Goal: Find specific page/section: Find specific page/section

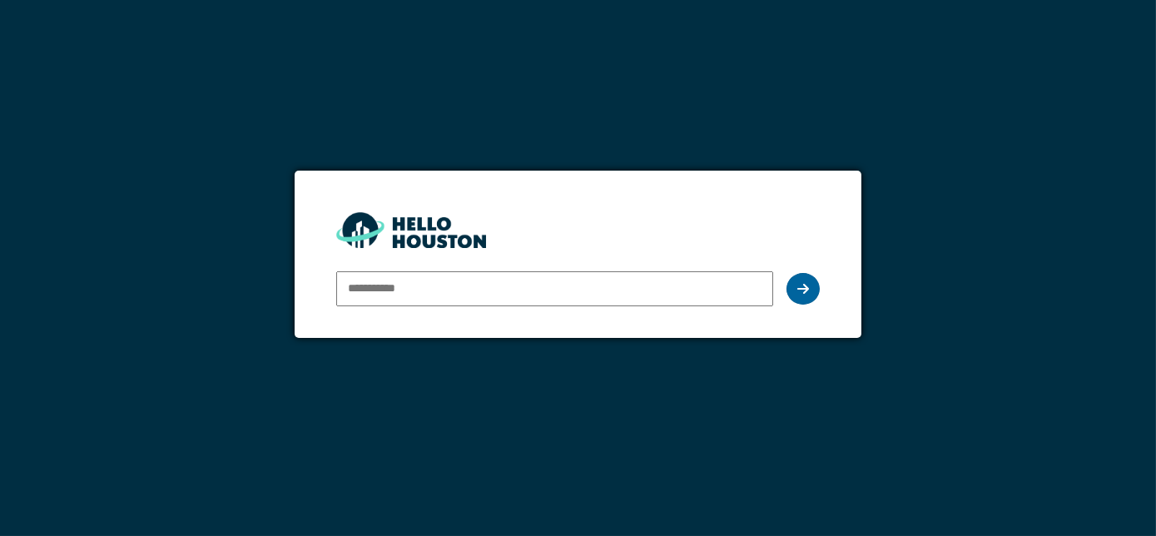
type input "**********"
click at [805, 295] on div at bounding box center [802, 289] width 33 height 32
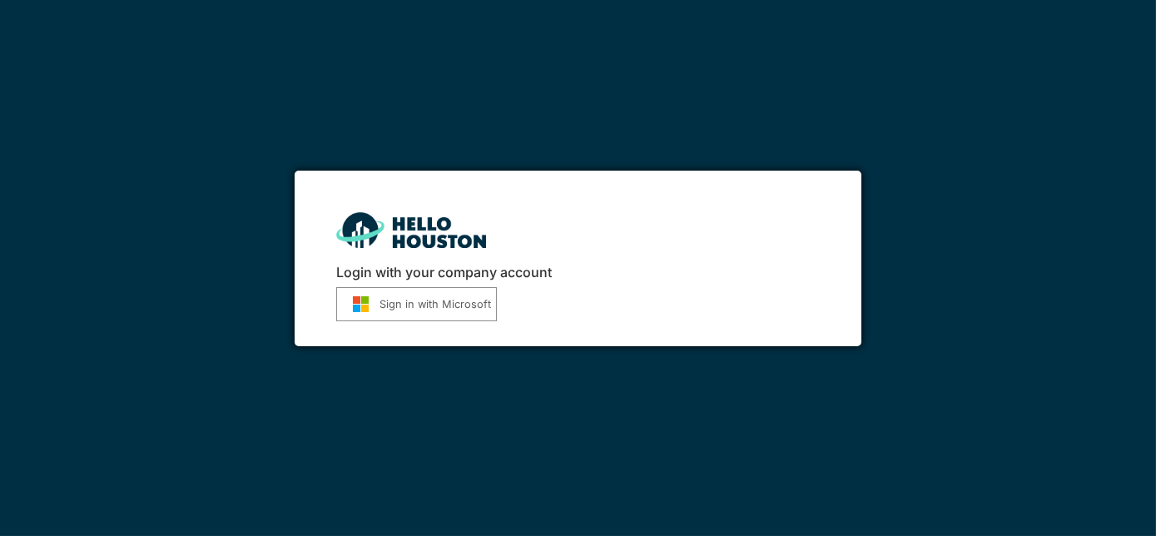
click at [459, 300] on button "Sign in with Microsoft" at bounding box center [416, 304] width 161 height 34
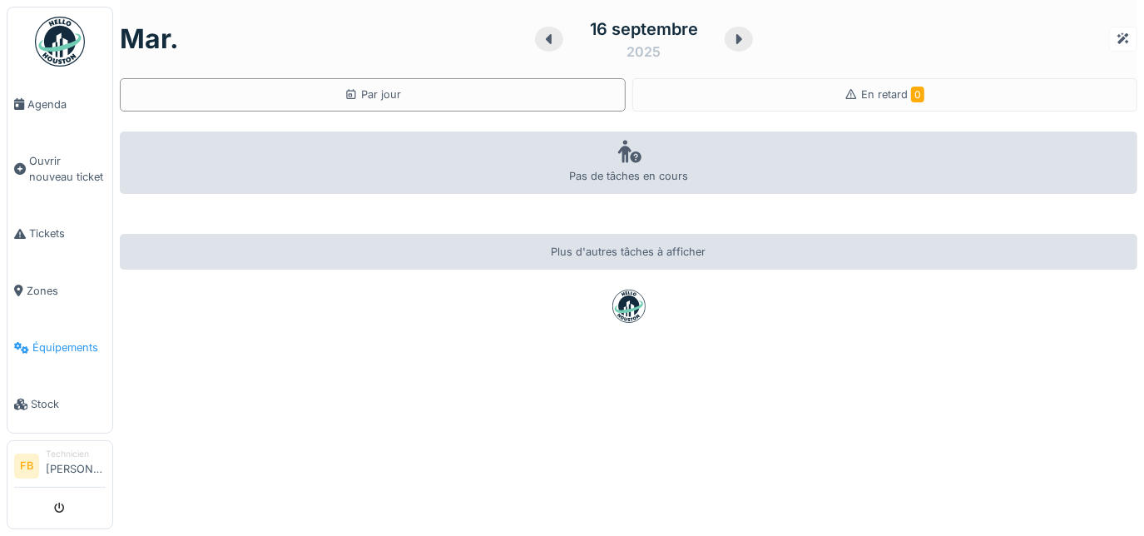
click at [32, 340] on span "Équipements" at bounding box center [68, 348] width 73 height 16
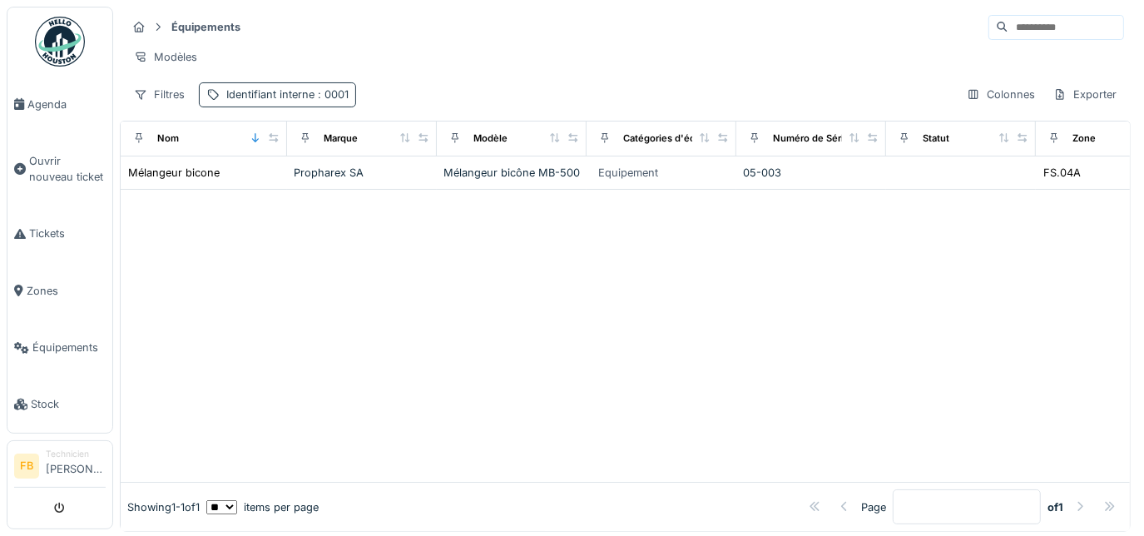
click at [308, 102] on div "Identifiant interne : 0001" at bounding box center [287, 95] width 122 height 16
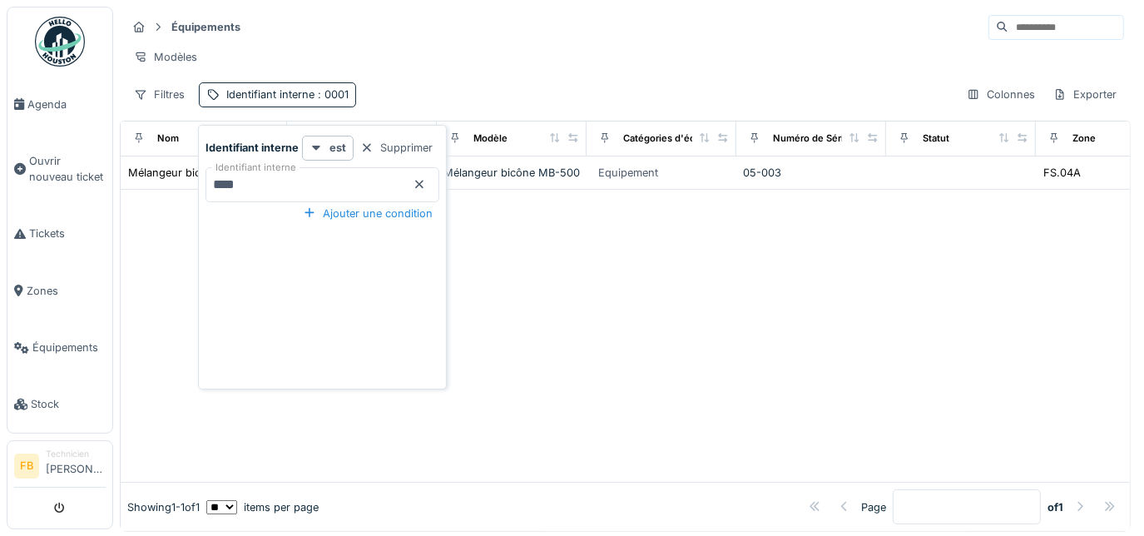
click at [265, 181] on interne_UzMDM "****" at bounding box center [323, 184] width 234 height 35
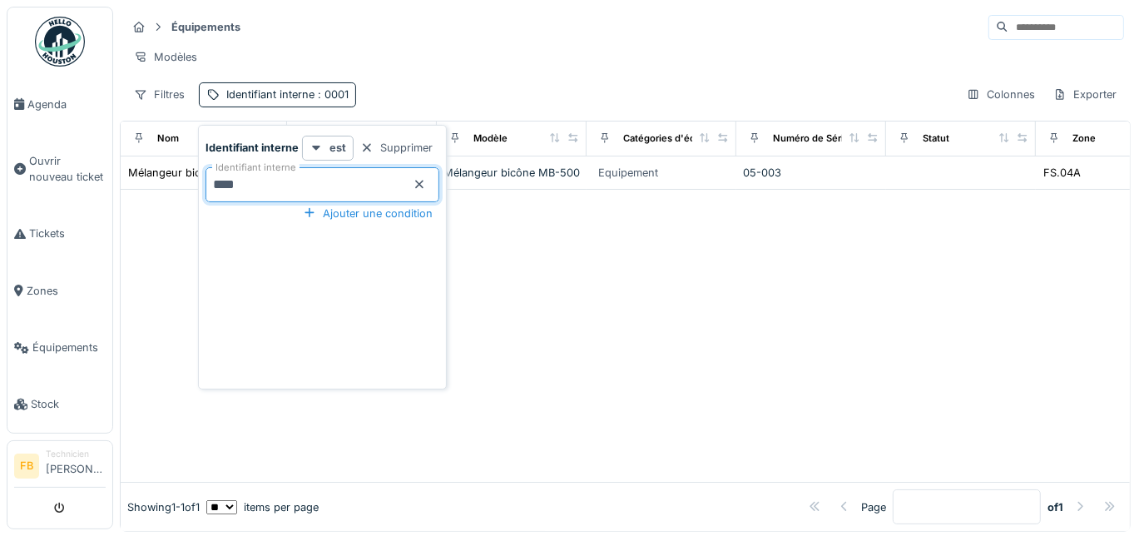
type interne_UzMDM "****"
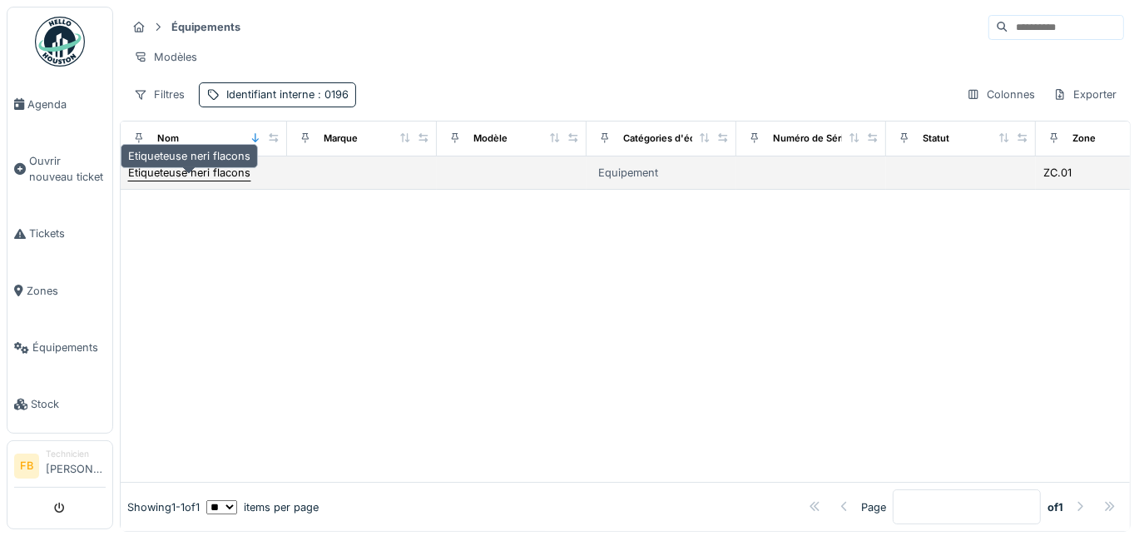
drag, startPoint x: 577, startPoint y: 295, endPoint x: 221, endPoint y: 181, distance: 373.0
click at [221, 181] on div "Etiqueteuse neri flacons" at bounding box center [189, 173] width 122 height 16
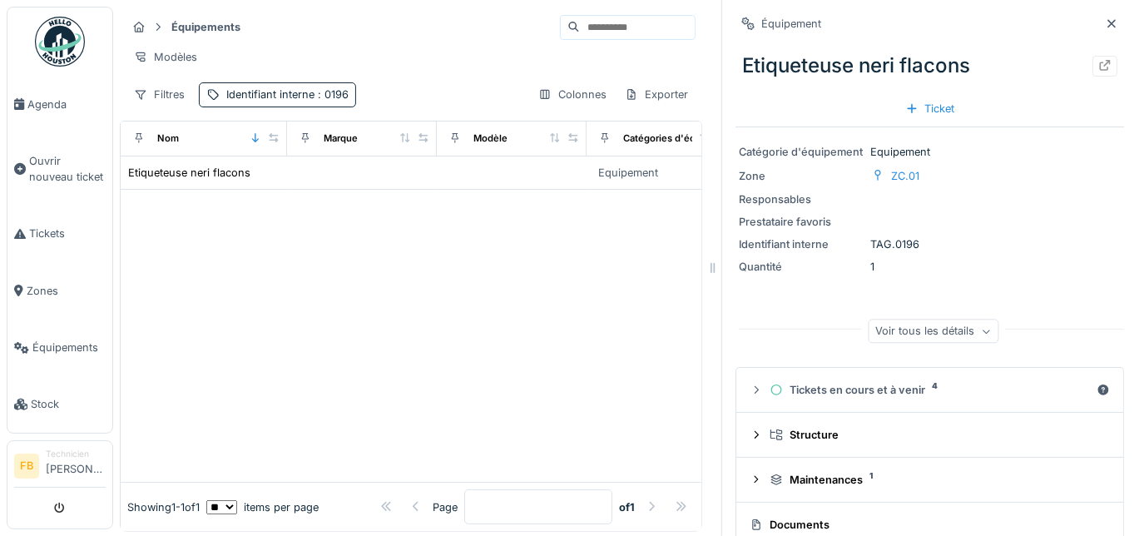
scroll to position [69, 0]
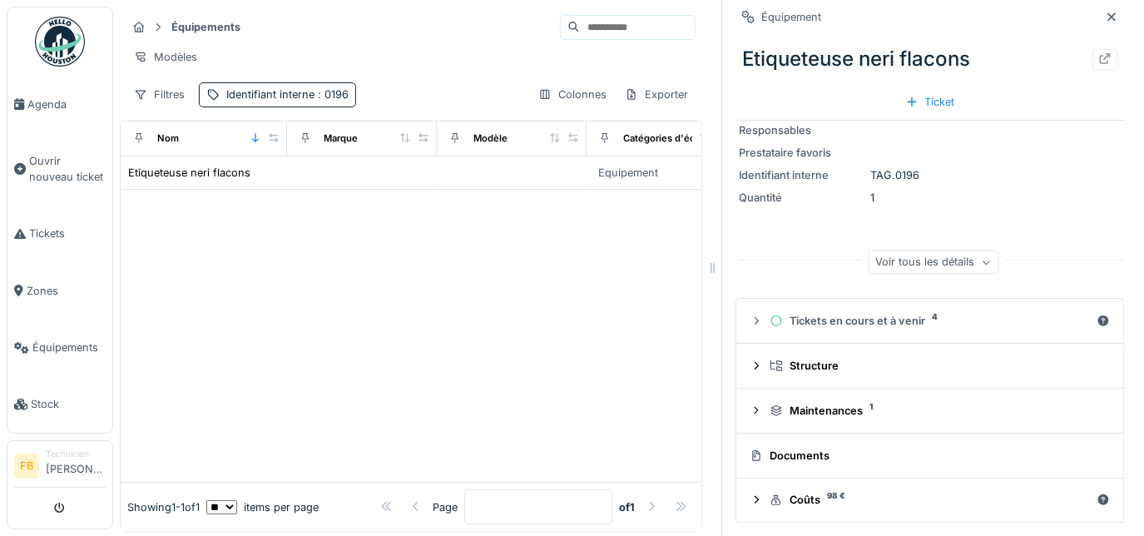
click at [836, 456] on div "Documents" at bounding box center [927, 456] width 354 height 16
drag, startPoint x: 802, startPoint y: 454, endPoint x: 786, endPoint y: 455, distance: 15.8
click at [786, 455] on div "Documents" at bounding box center [927, 456] width 354 height 16
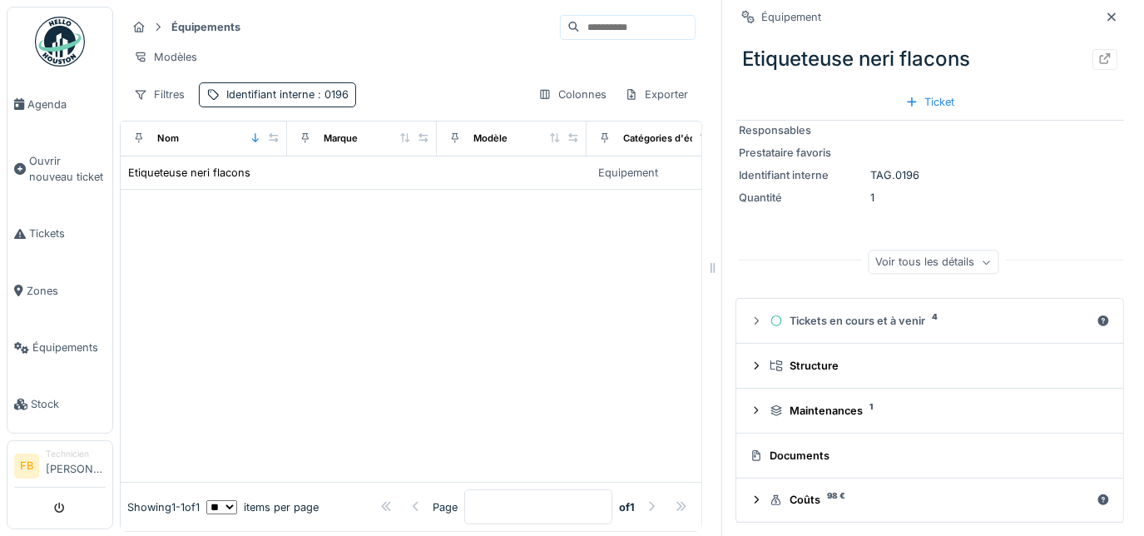
click at [786, 455] on div "Documents" at bounding box center [927, 456] width 354 height 16
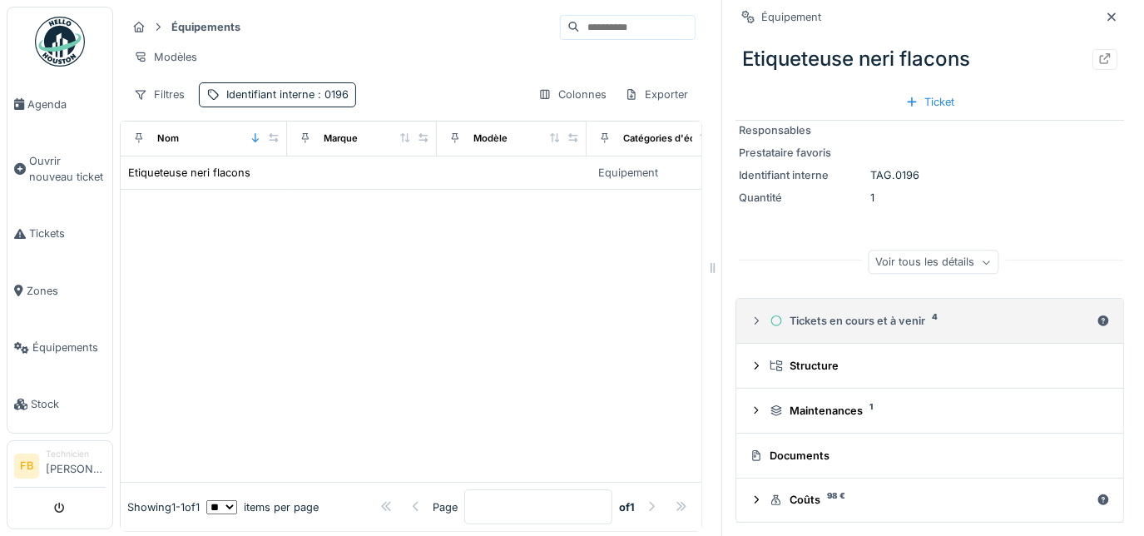
click at [755, 324] on icon at bounding box center [757, 320] width 4 height 7
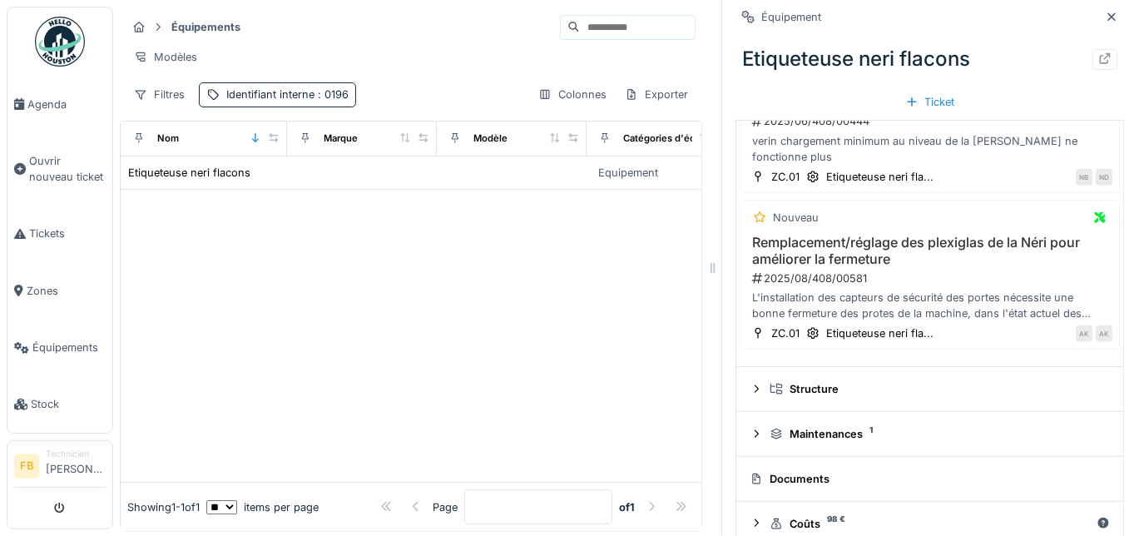
scroll to position [615, 0]
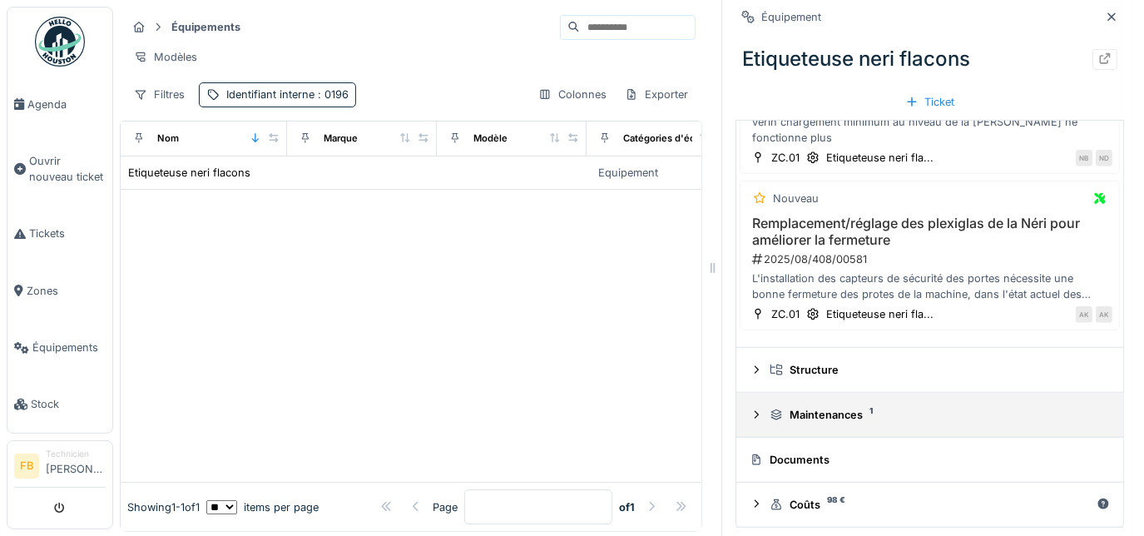
click at [872, 409] on div "Maintenances 1" at bounding box center [937, 415] width 334 height 16
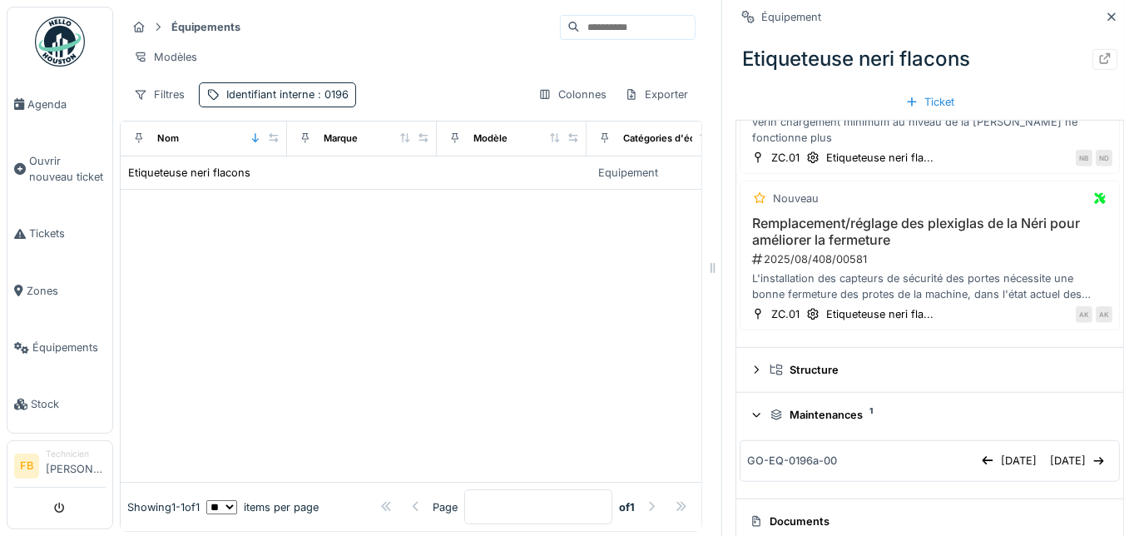
click at [872, 409] on div "Maintenances 1" at bounding box center [937, 415] width 334 height 16
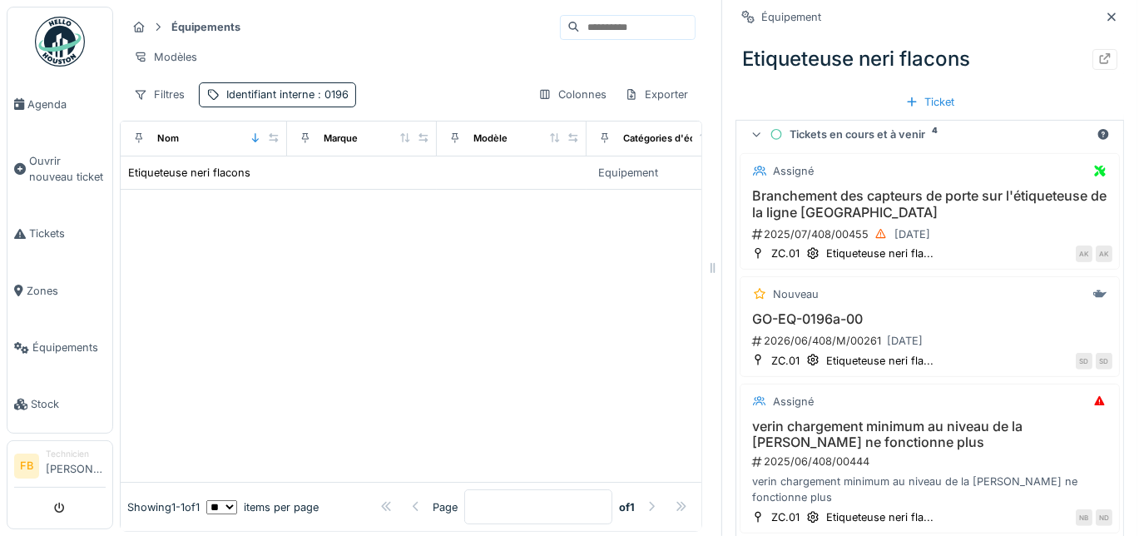
scroll to position [253, 0]
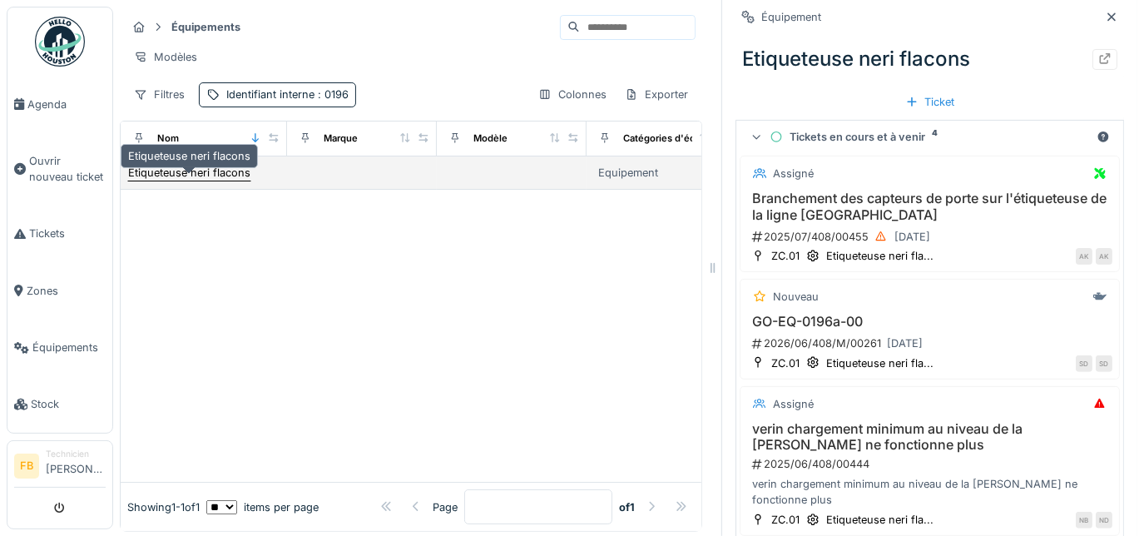
click at [235, 181] on div "Etiqueteuse neri flacons" at bounding box center [189, 173] width 122 height 16
click at [227, 180] on div "Etiqueteuse neri flacons" at bounding box center [189, 173] width 122 height 16
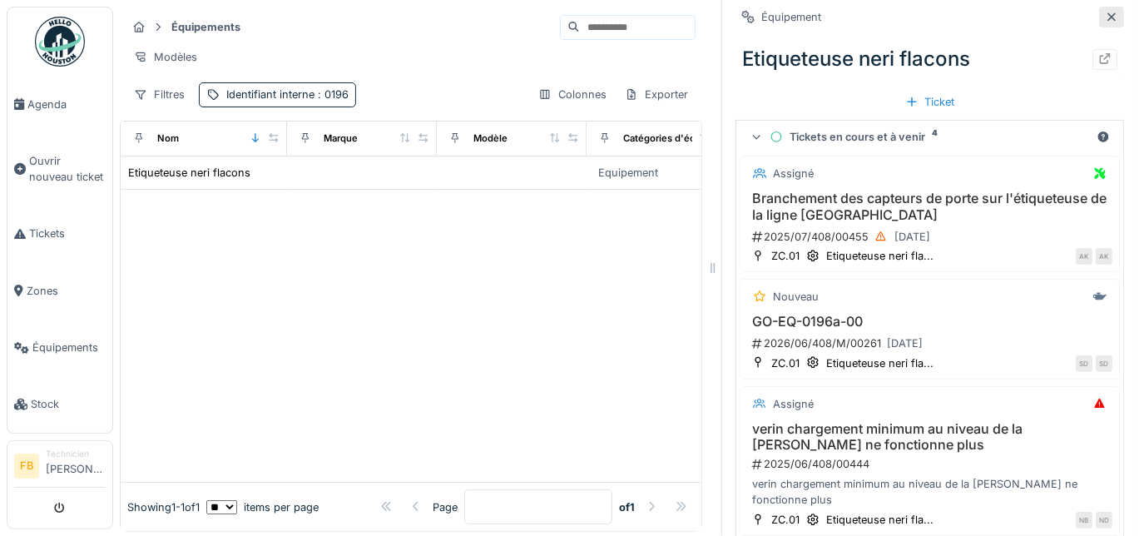
click at [1105, 13] on icon at bounding box center [1111, 17] width 13 height 11
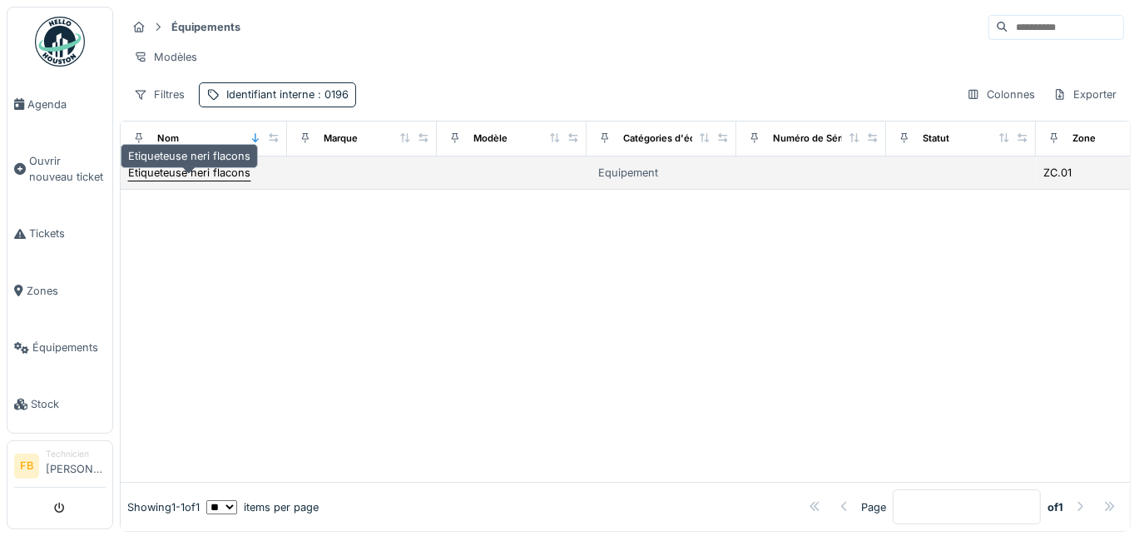
click at [169, 181] on div "Etiqueteuse neri flacons" at bounding box center [189, 173] width 122 height 16
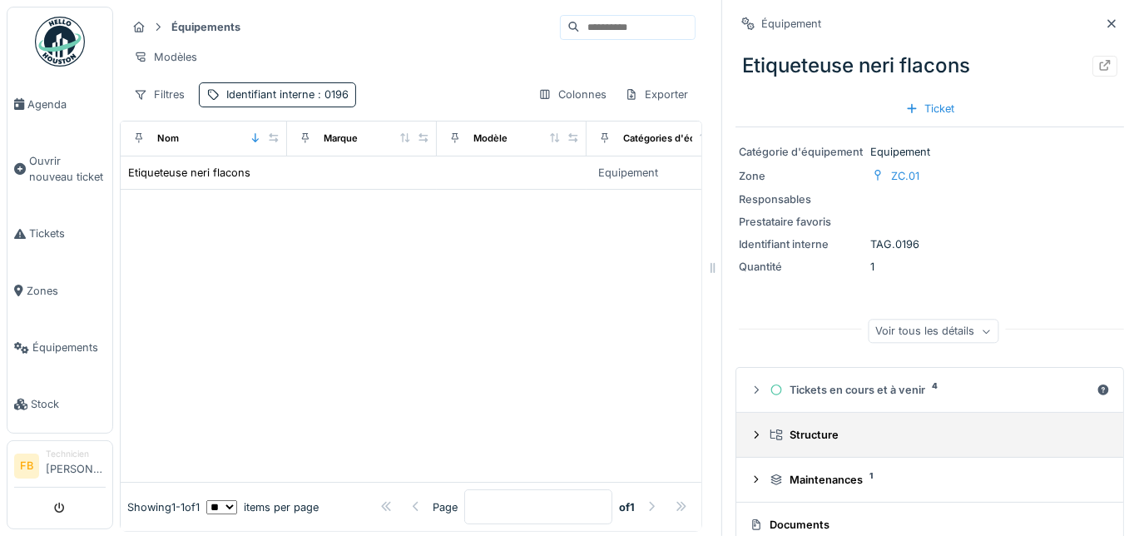
click at [750, 437] on icon at bounding box center [756, 434] width 13 height 11
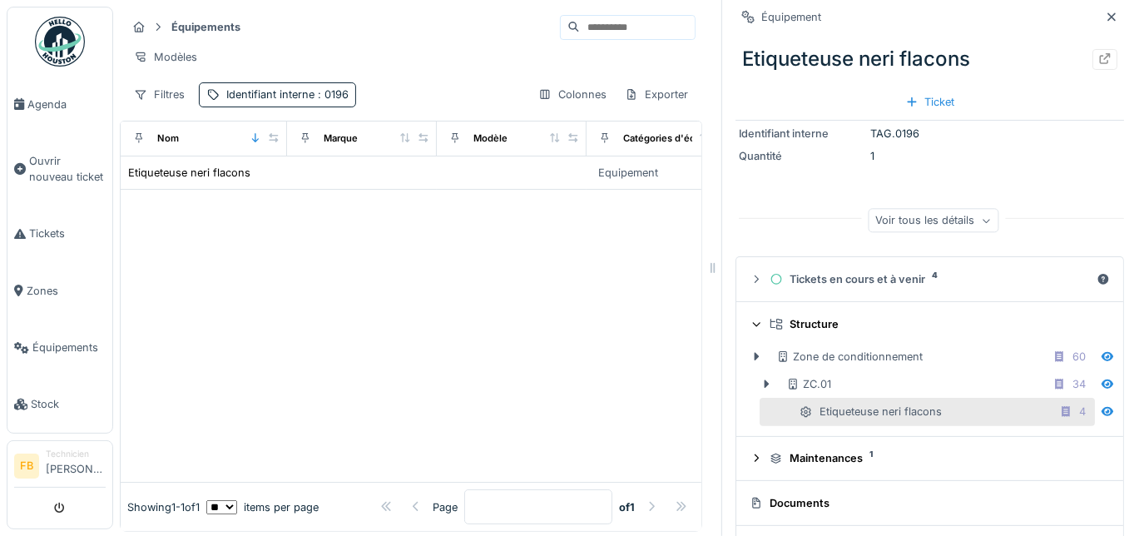
scroll to position [157, 0]
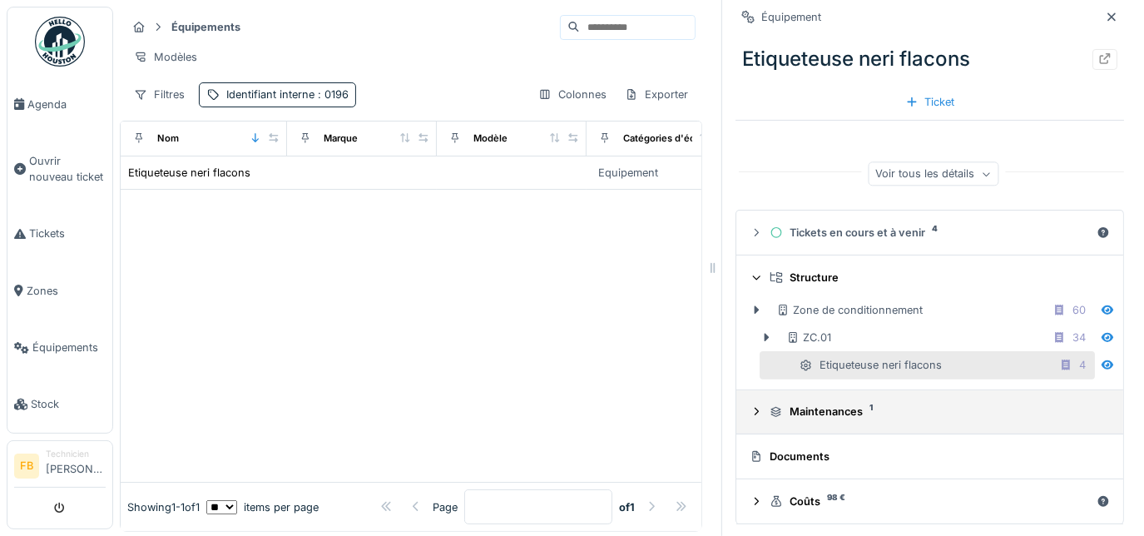
click at [750, 412] on icon at bounding box center [756, 411] width 13 height 11
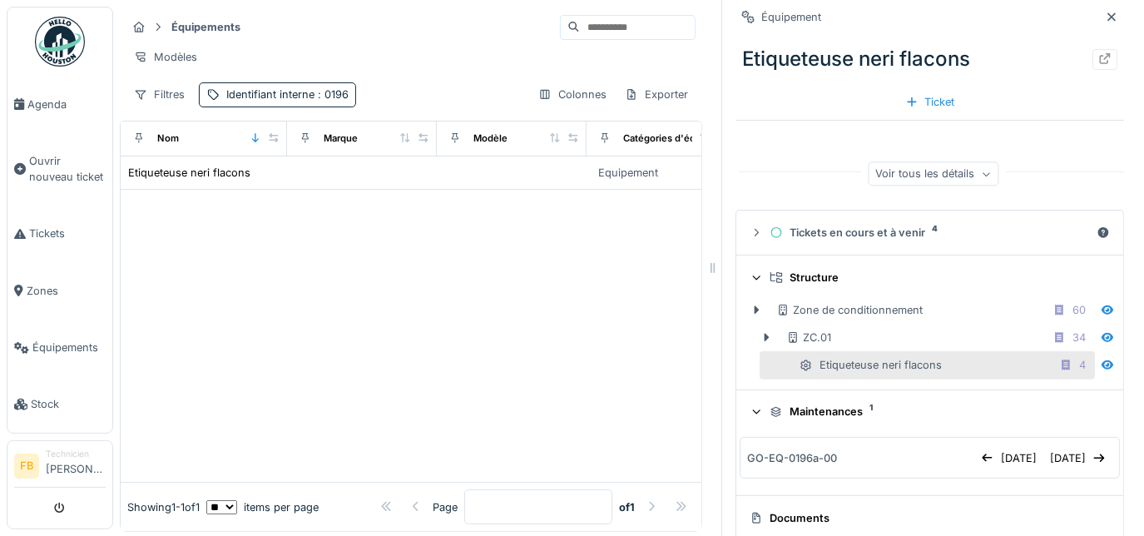
click at [759, 517] on div "Documents" at bounding box center [927, 518] width 354 height 16
click at [800, 515] on div "Documents" at bounding box center [927, 518] width 354 height 16
